Goal: Information Seeking & Learning: Check status

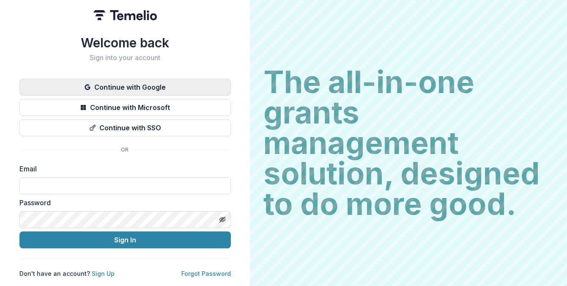
click at [143, 80] on button "Continue with Google" at bounding box center [124, 87] width 211 height 17
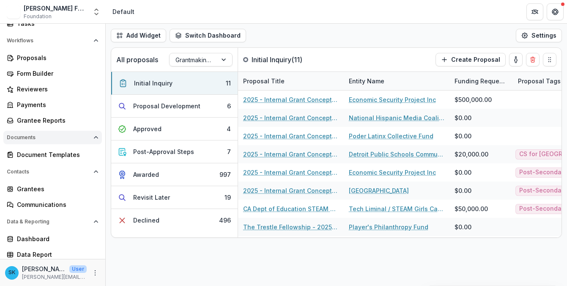
scroll to position [88, 0]
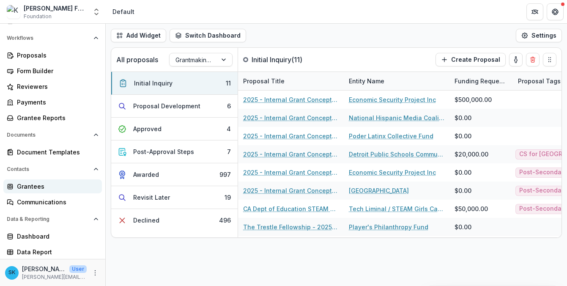
click at [49, 187] on div "Grantees" at bounding box center [56, 186] width 78 height 9
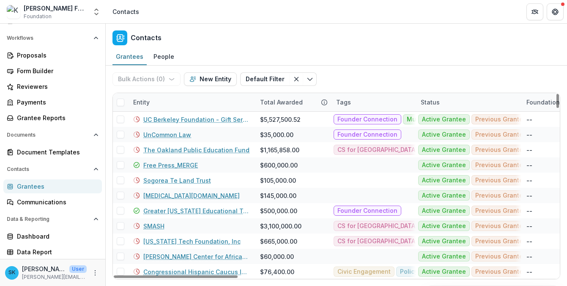
drag, startPoint x: 556, startPoint y: 107, endPoint x: 556, endPoint y: 66, distance: 40.2
click at [557, 94] on div at bounding box center [558, 101] width 3 height 14
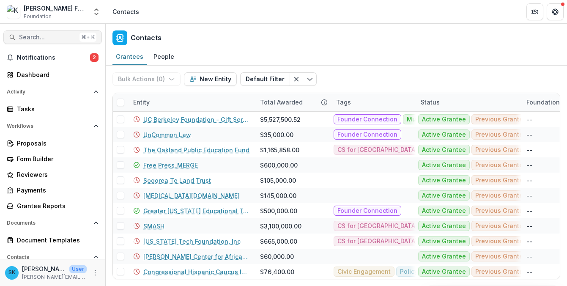
click at [51, 37] on span "Search..." at bounding box center [47, 37] width 57 height 7
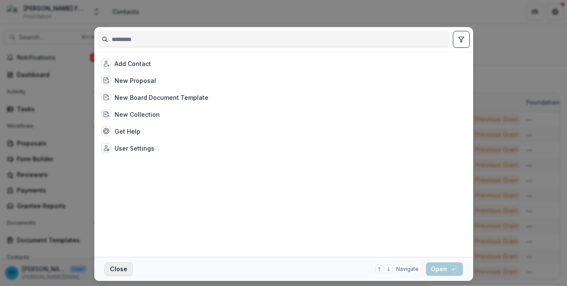
click at [125, 265] on button "Close" at bounding box center [118, 269] width 28 height 14
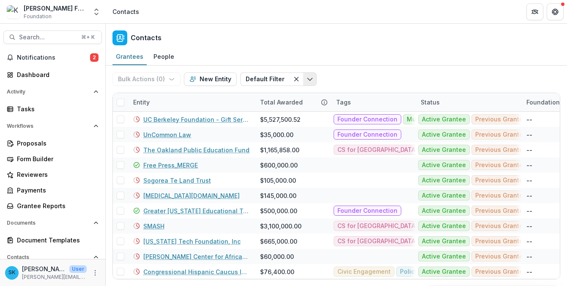
click at [307, 78] on icon "Toggle menu" at bounding box center [310, 79] width 7 height 7
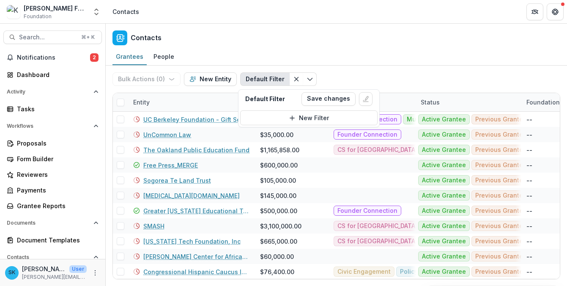
click at [351, 61] on div "Grantees People" at bounding box center [336, 57] width 461 height 17
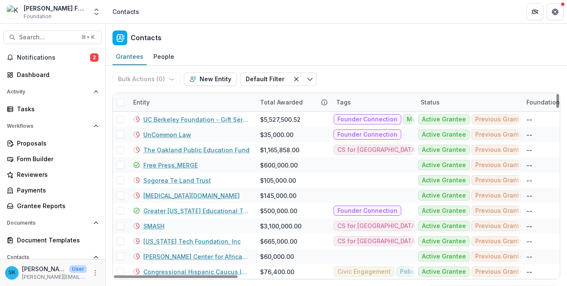
click at [176, 104] on div "Entity" at bounding box center [191, 102] width 127 height 18
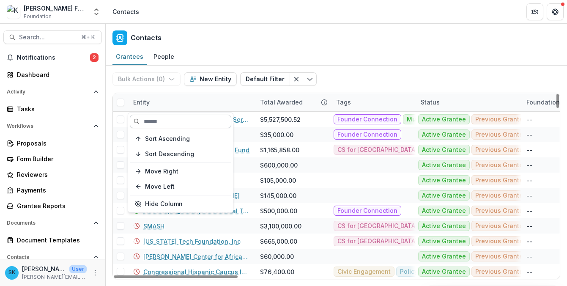
click at [169, 122] on input at bounding box center [180, 122] width 101 height 14
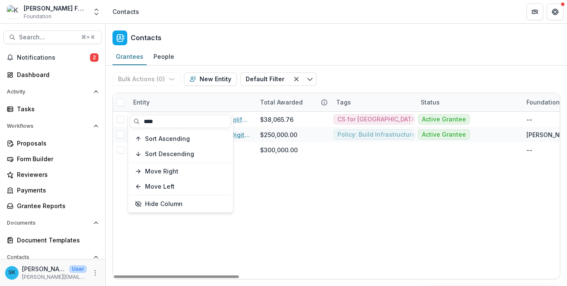
type input "****"
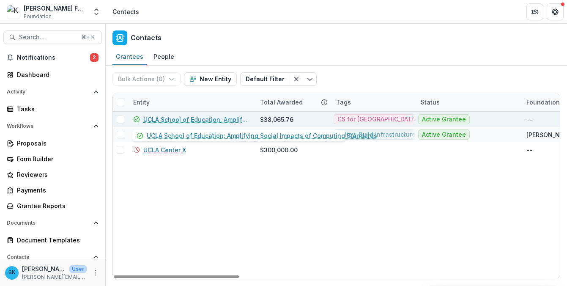
click at [232, 118] on link "UCLA School of Education: Amplifying Social Impacts of Computing Standards" at bounding box center [196, 119] width 107 height 9
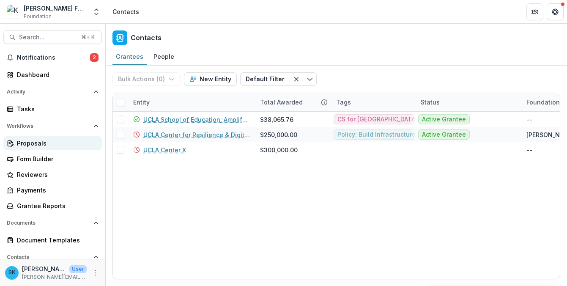
scroll to position [88, 0]
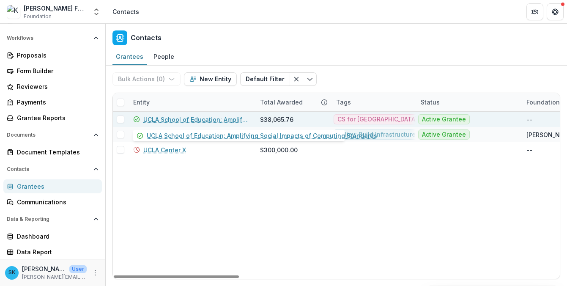
click at [213, 117] on link "UCLA School of Education: Amplifying Social Impacts of Computing Standards" at bounding box center [196, 119] width 107 height 9
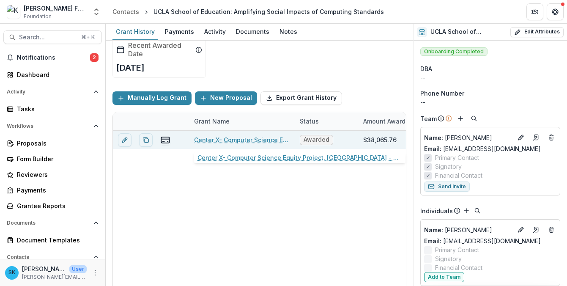
click at [253, 141] on link "Center X- Computer Science Equity Project, UCLA - 2025" at bounding box center [242, 139] width 96 height 9
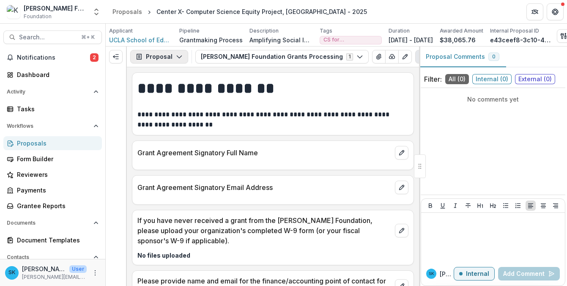
click at [176, 56] on icon "button" at bounding box center [179, 56] width 7 height 7
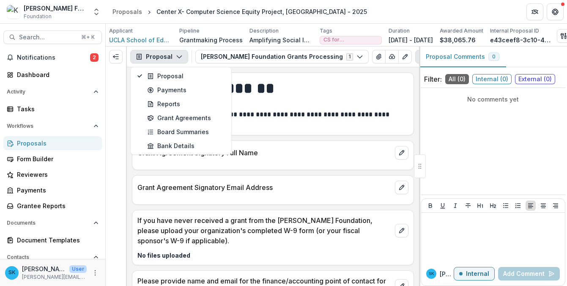
click at [285, 101] on p at bounding box center [272, 104] width 271 height 10
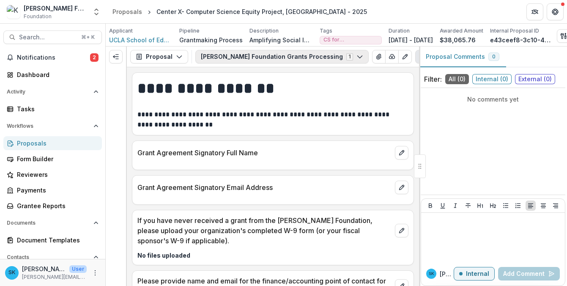
click at [324, 57] on button "Kapor Foundation Grants Processing 1" at bounding box center [281, 57] width 173 height 14
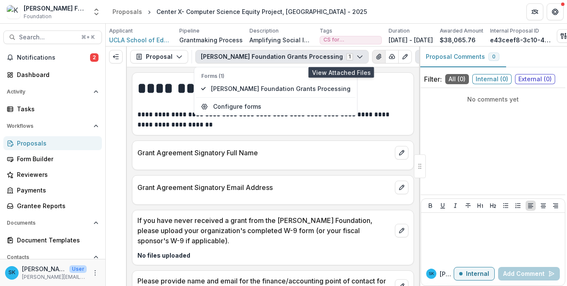
click at [372, 56] on button "View Attached Files" at bounding box center [379, 57] width 14 height 14
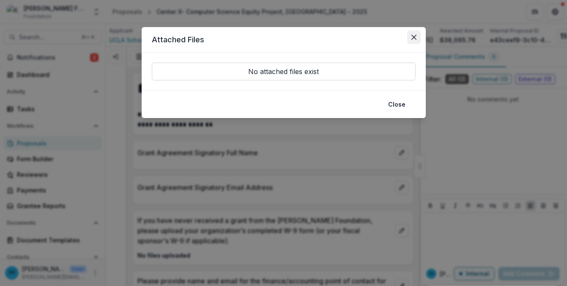
click at [414, 38] on icon "Close" at bounding box center [413, 37] width 5 height 5
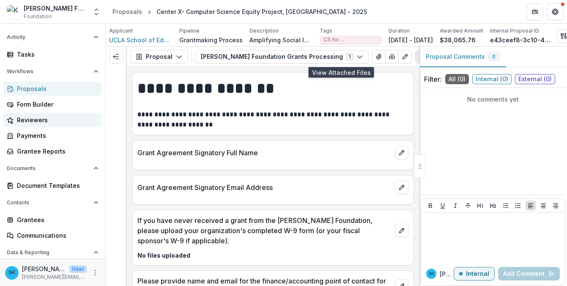
scroll to position [69, 0]
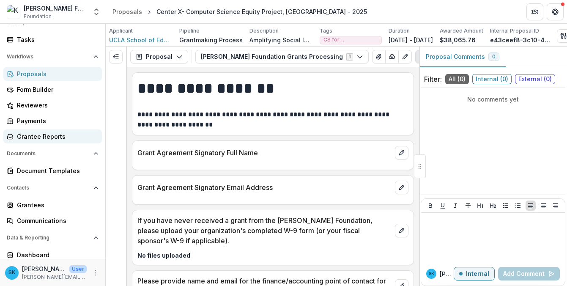
click at [69, 131] on link "Grantee Reports" at bounding box center [52, 136] width 99 height 14
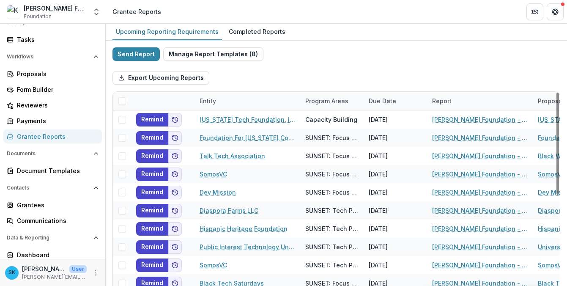
click at [219, 100] on div "Entity" at bounding box center [208, 100] width 27 height 9
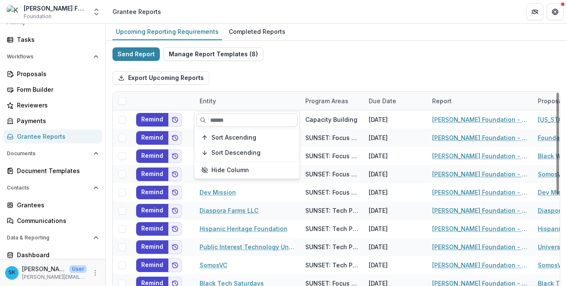
click at [226, 118] on input at bounding box center [246, 120] width 101 height 14
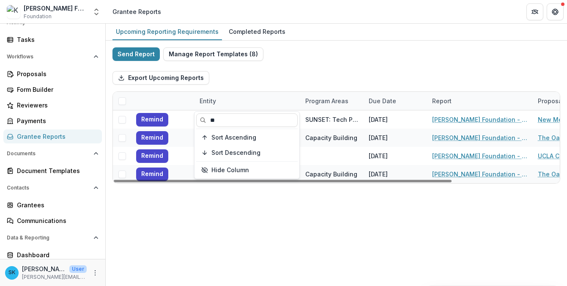
type input "**"
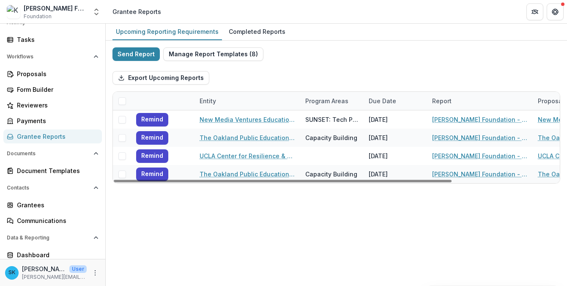
click at [336, 248] on div "Upcoming Reporting Requirements Completed Reports Send Report Manage Report Tem…" at bounding box center [336, 155] width 461 height 262
click at [208, 103] on div "Entity" at bounding box center [208, 100] width 27 height 9
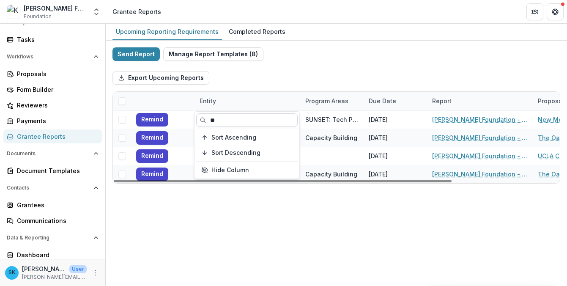
click at [225, 119] on input "**" at bounding box center [246, 120] width 101 height 14
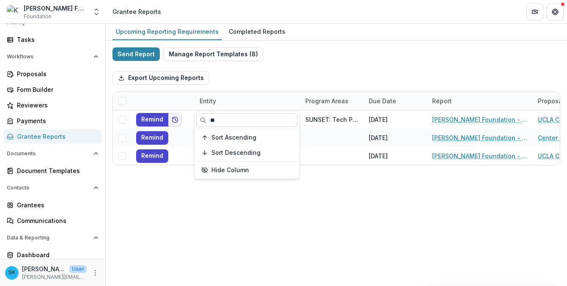
type input "*"
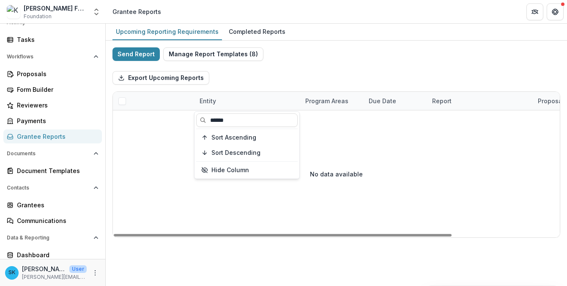
type input "******"
click at [273, 69] on div "Export Upcoming Reports" at bounding box center [336, 77] width 448 height 27
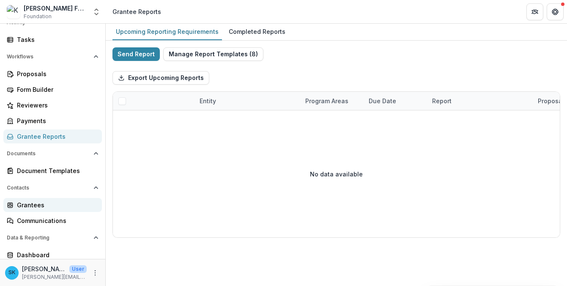
click at [51, 205] on div "Grantees" at bounding box center [56, 204] width 78 height 9
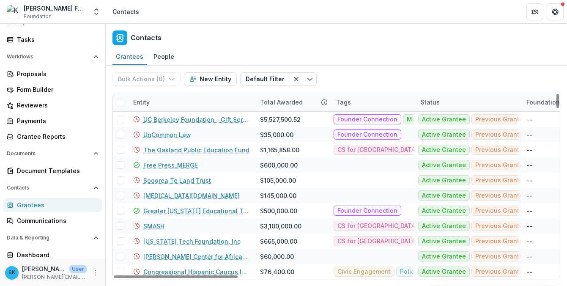
click at [147, 101] on div "Entity" at bounding box center [141, 102] width 27 height 9
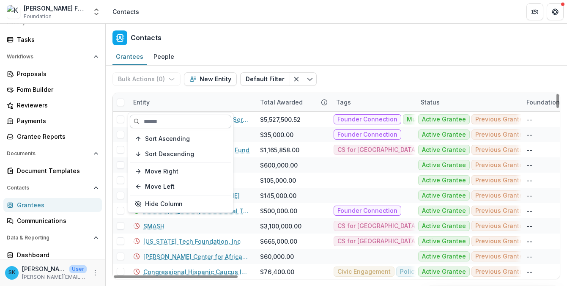
click at [167, 119] on input at bounding box center [180, 122] width 101 height 14
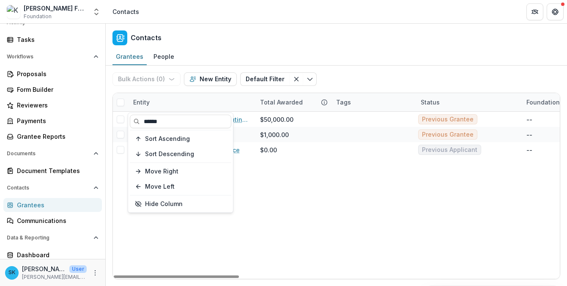
type input "******"
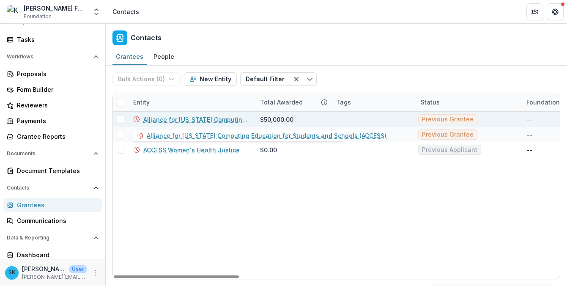
click at [228, 119] on link "Alliance for California Computing Education for Students and Schools (ACCESS)" at bounding box center [196, 119] width 107 height 9
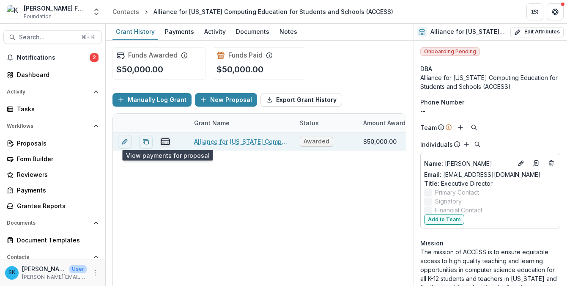
click at [167, 140] on line "view-payments" at bounding box center [165, 140] width 8 height 0
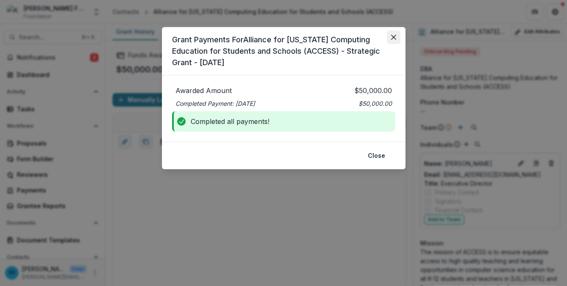
click at [395, 36] on icon "Close" at bounding box center [393, 37] width 5 height 5
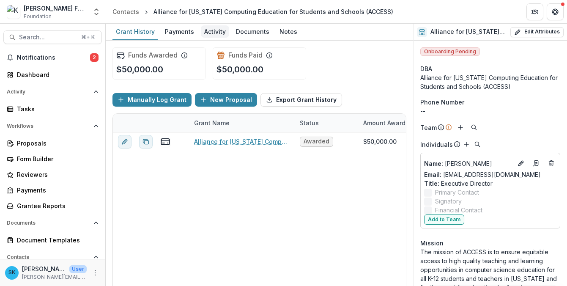
click at [225, 34] on div "Activity" at bounding box center [215, 31] width 28 height 12
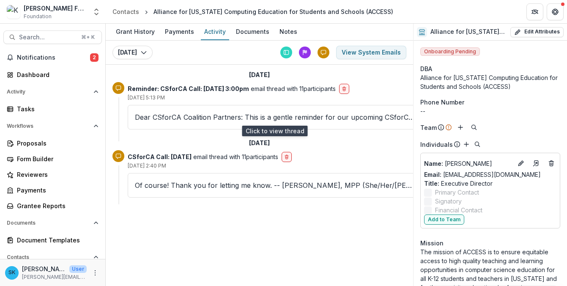
scroll to position [5, 0]
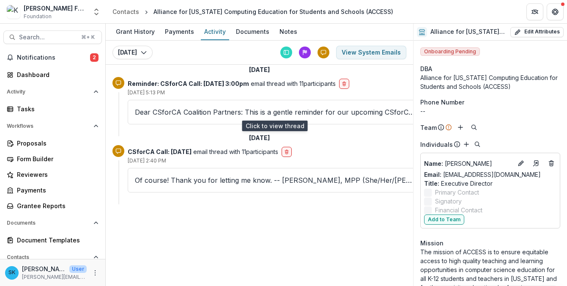
click at [312, 113] on p "Dear CSforCA Coalition Partners: This is a gentle reminder for our upcoming CSf…" at bounding box center [275, 112] width 280 height 10
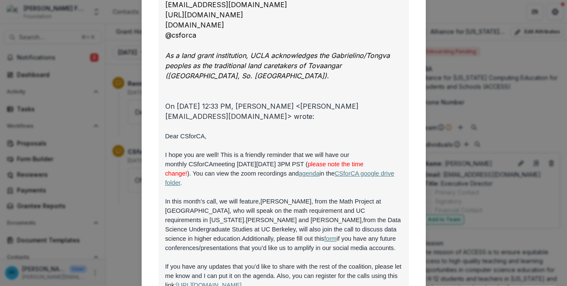
scroll to position [367, 0]
click at [507, 95] on div "Viewing Thread To: Allison Scott <allison@kaporcenter.org> Mike Karlin <mkarlin…" at bounding box center [283, 143] width 567 height 286
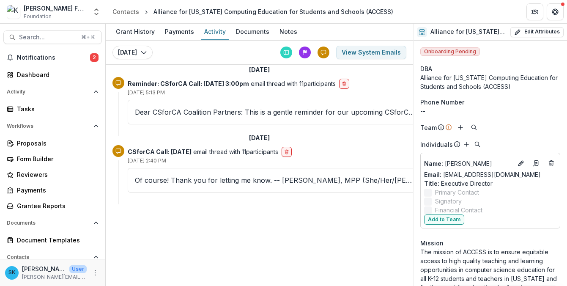
scroll to position [0, 0]
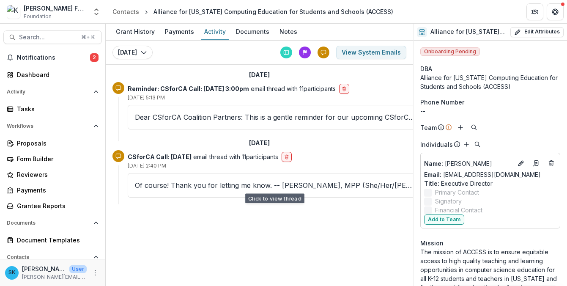
click at [310, 190] on div "Of course! Thank you for letting me know. -- Paula Nazario, MPP (She/Her/Ella) …" at bounding box center [275, 185] width 294 height 25
click at [313, 181] on p "Of course! Thank you for letting me know. -- Paula Nazario, MPP (She/Her/Ella) …" at bounding box center [275, 185] width 280 height 10
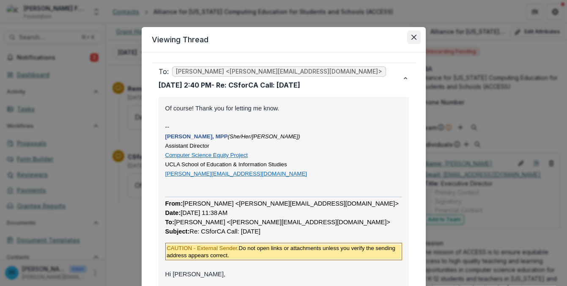
click at [411, 37] on icon "Close" at bounding box center [413, 37] width 5 height 5
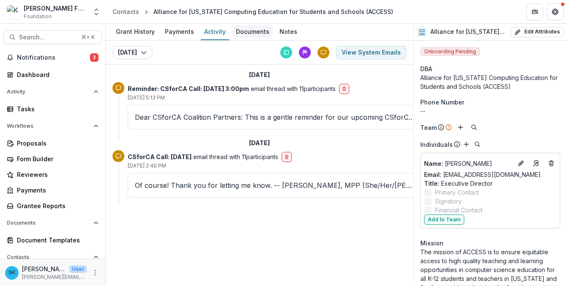
click at [233, 30] on div "Documents" at bounding box center [253, 31] width 40 height 12
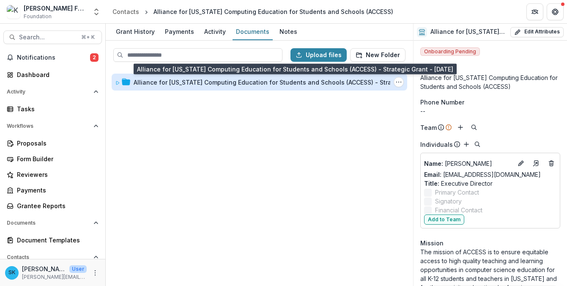
click at [256, 78] on div "Alliance for California Computing Education for Students and Schools (ACCESS) -…" at bounding box center [273, 82] width 279 height 9
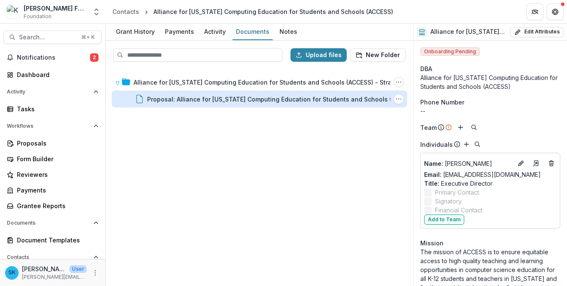
click at [253, 97] on div "Proposal: Alliance for California Computing Education for Students and Schools …" at bounding box center [286, 99] width 279 height 9
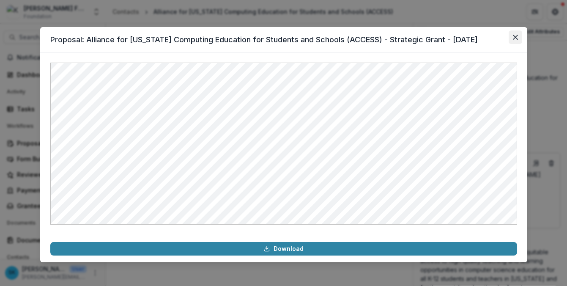
click at [516, 36] on icon "Close" at bounding box center [515, 37] width 5 height 5
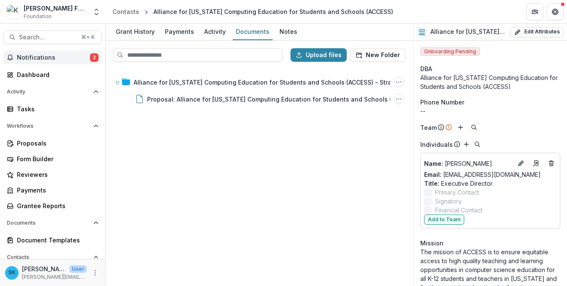
click at [35, 55] on span "Notifications" at bounding box center [53, 57] width 73 height 7
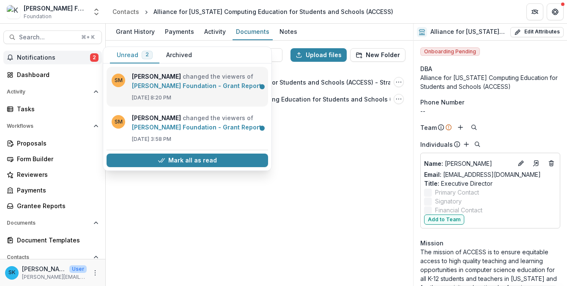
click at [221, 82] on link "Kapor Foundation - Grant Report" at bounding box center [196, 85] width 129 height 7
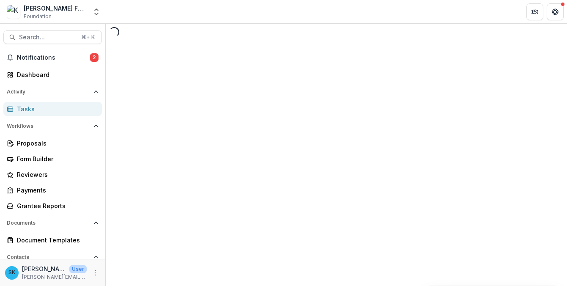
select select "********"
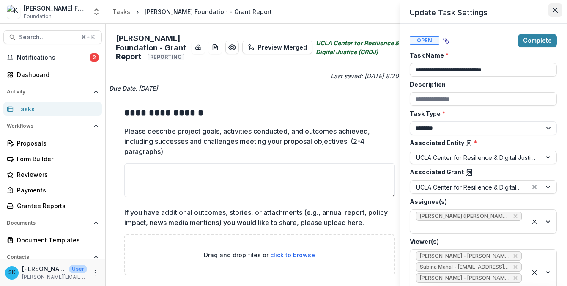
click at [558, 11] on button "Close" at bounding box center [556, 10] width 14 height 14
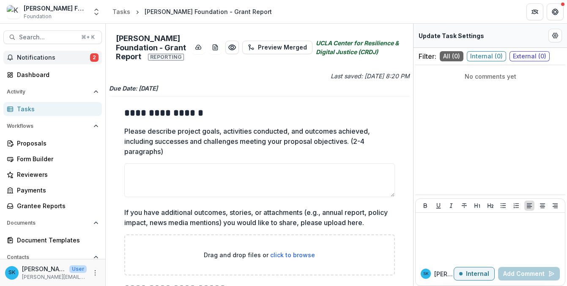
click at [55, 58] on span "Notifications" at bounding box center [53, 57] width 73 height 7
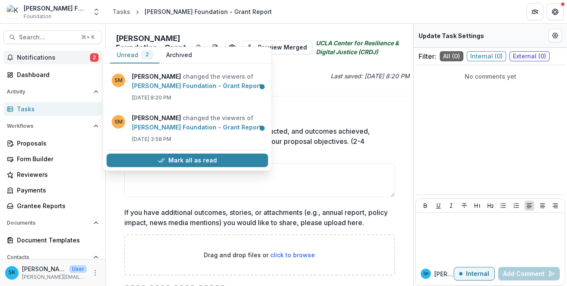
click at [56, 58] on span "Notifications" at bounding box center [53, 57] width 73 height 7
